Goal: Entertainment & Leisure: Consume media (video, audio)

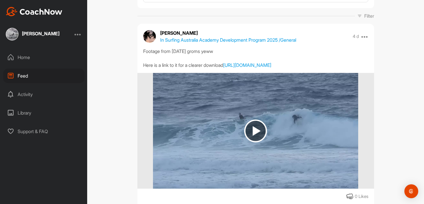
scroll to position [77, 0]
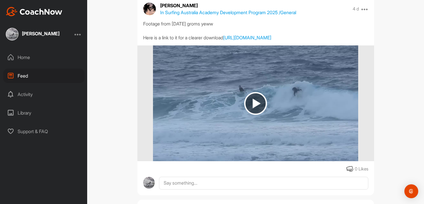
click at [259, 115] on img at bounding box center [255, 103] width 23 height 23
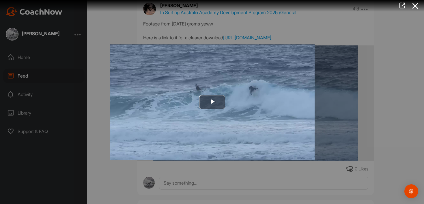
click at [230, 102] on img "Video Player" at bounding box center [212, 101] width 205 height 115
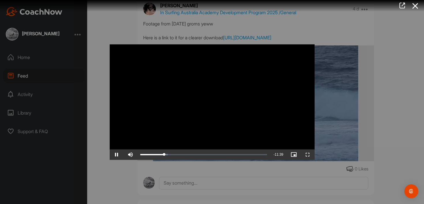
click at [385, 81] on div at bounding box center [212, 102] width 424 height 204
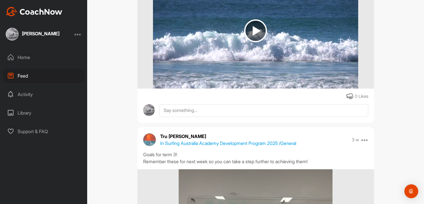
scroll to position [1060, 0]
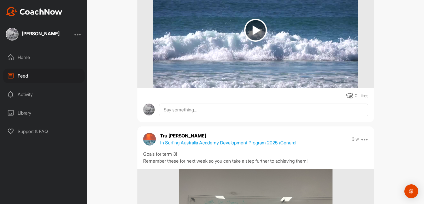
click at [252, 42] on img at bounding box center [255, 30] width 23 height 23
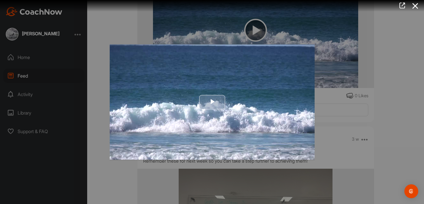
click at [229, 96] on img "Video Player" at bounding box center [212, 101] width 205 height 115
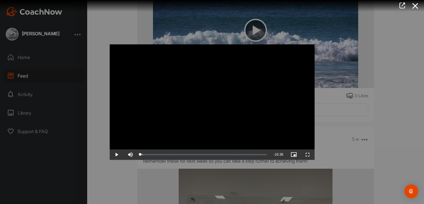
drag, startPoint x: 140, startPoint y: 155, endPoint x: 131, endPoint y: 153, distance: 9.4
click at [132, 154] on div "Play Skip Backward Skip Forward Mute Current Time 0:00 / Duration 16:36 Loaded …" at bounding box center [212, 154] width 205 height 10
click at [117, 154] on span "Video Player" at bounding box center [117, 154] width 14 height 0
click at [188, 100] on video "Video Player" at bounding box center [212, 101] width 205 height 115
click at [117, 154] on span "Video Player" at bounding box center [117, 154] width 14 height 0
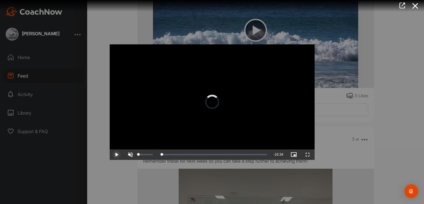
drag, startPoint x: 161, startPoint y: 154, endPoint x: 127, endPoint y: 156, distance: 33.3
click at [127, 156] on div "Play Skip Backward Skip Forward Unmute 0% Current Time 0:02 / Duration 16:36 Lo…" at bounding box center [212, 154] width 205 height 10
click at [115, 154] on span "Video Player" at bounding box center [117, 154] width 14 height 0
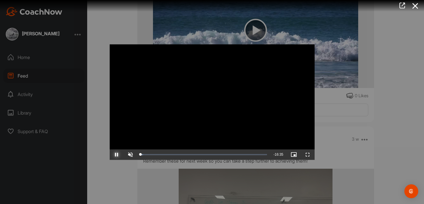
click at [115, 154] on span "Video Player" at bounding box center [117, 154] width 14 height 0
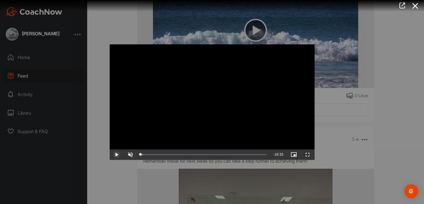
click at [115, 154] on span "Video Player" at bounding box center [117, 154] width 14 height 0
click at [122, 138] on video "Video Player" at bounding box center [212, 101] width 205 height 115
click at [114, 154] on span "Video Player" at bounding box center [117, 154] width 14 height 0
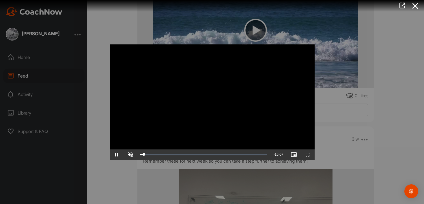
click at [203, 31] on div at bounding box center [212, 102] width 424 height 204
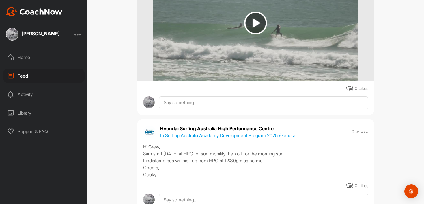
scroll to position [783, 0]
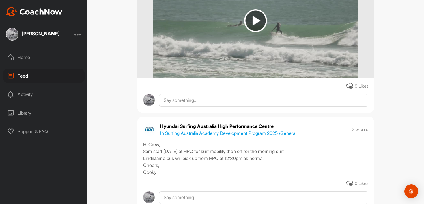
click at [252, 32] on img at bounding box center [255, 20] width 23 height 23
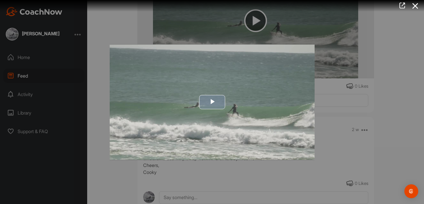
click at [212, 102] on span "Video Player" at bounding box center [212, 102] width 0 height 0
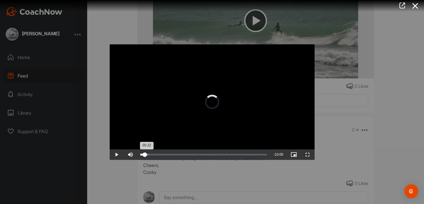
click at [144, 151] on div "Loaded : 6.45% 00:21 00:22" at bounding box center [204, 154] width 133 height 10
click at [143, 151] on div "Loaded : 6.45% 00:15 00:15" at bounding box center [204, 154] width 133 height 10
click at [187, 96] on video "Video Player" at bounding box center [212, 101] width 205 height 115
click at [115, 154] on span "Video Player" at bounding box center [117, 154] width 14 height 0
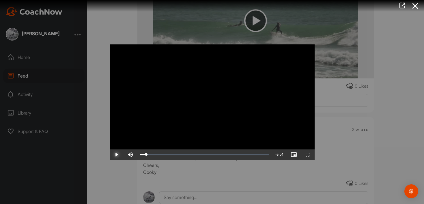
click at [115, 154] on span "Video Player" at bounding box center [117, 154] width 14 height 0
drag, startPoint x: 164, startPoint y: 155, endPoint x: 144, endPoint y: 155, distance: 20.5
click at [144, 155] on div "Loaded : 6.80% 00:16 00:18" at bounding box center [203, 154] width 127 height 2
click at [197, 119] on video "Video Player" at bounding box center [212, 101] width 205 height 115
click at [217, 102] on video "Video Player" at bounding box center [212, 101] width 205 height 115
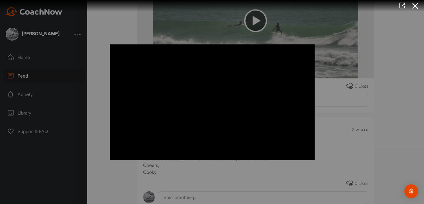
click at [217, 101] on video "Video Player" at bounding box center [212, 101] width 205 height 115
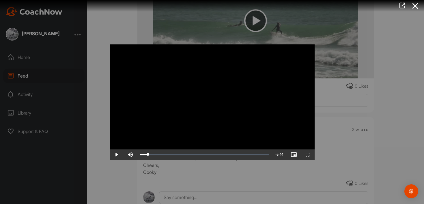
click at [217, 101] on video "Video Player" at bounding box center [212, 101] width 205 height 115
click at [155, 153] on div "01:13" at bounding box center [147, 154] width 15 height 2
click at [212, 117] on video "Video Player" at bounding box center [212, 101] width 205 height 115
click at [191, 28] on div at bounding box center [212, 102] width 424 height 204
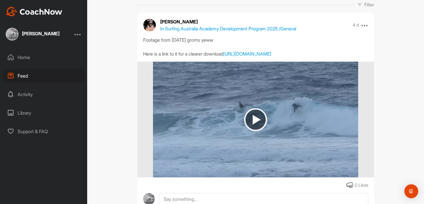
scroll to position [0, 0]
